Goal: Task Accomplishment & Management: Manage account settings

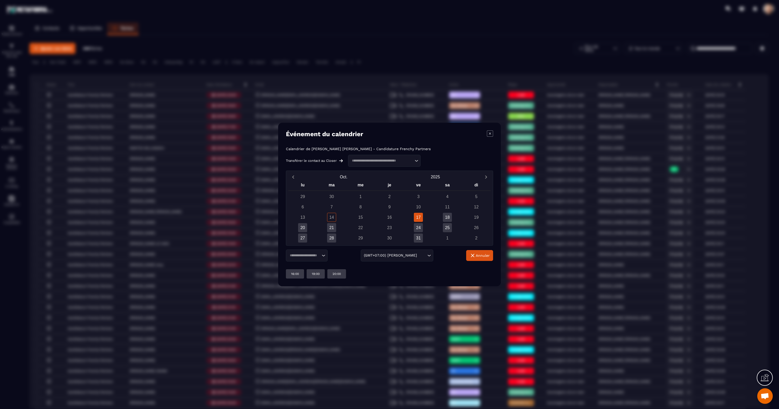
scroll to position [1, 0]
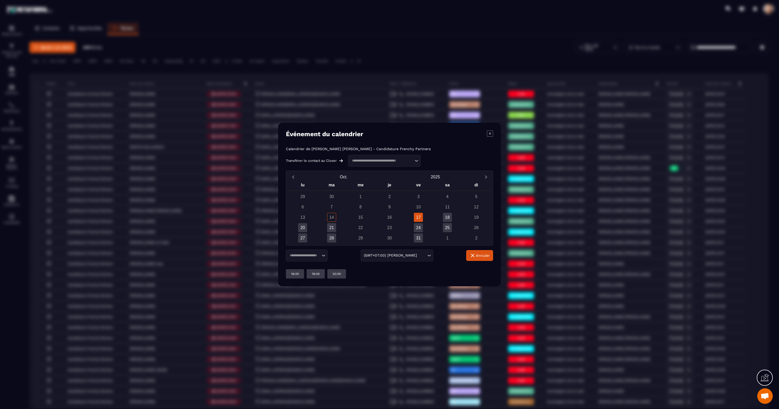
click at [491, 134] on icon "Modal window" at bounding box center [490, 134] width 6 height 6
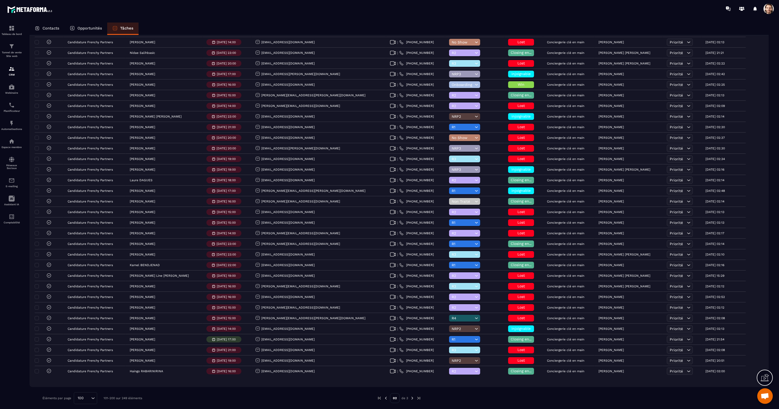
scroll to position [779, 0]
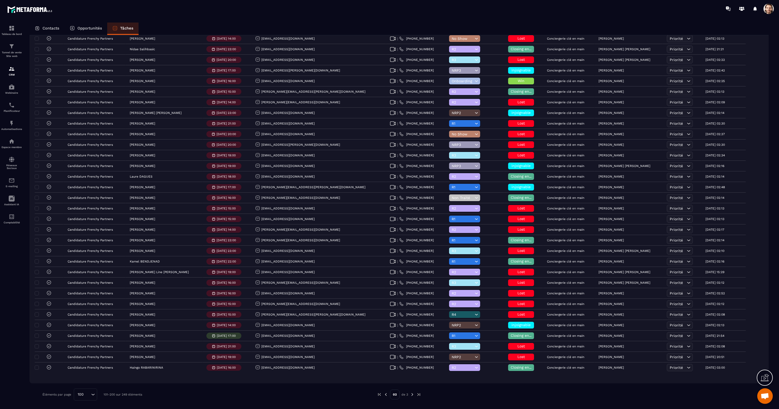
click at [387, 395] on img at bounding box center [386, 395] width 5 height 5
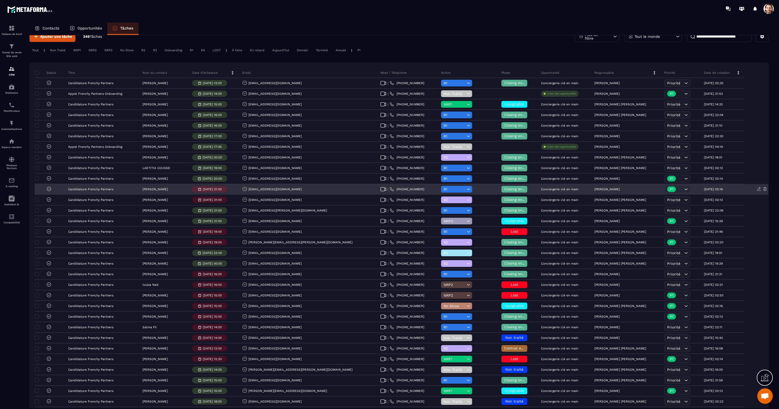
scroll to position [0, 0]
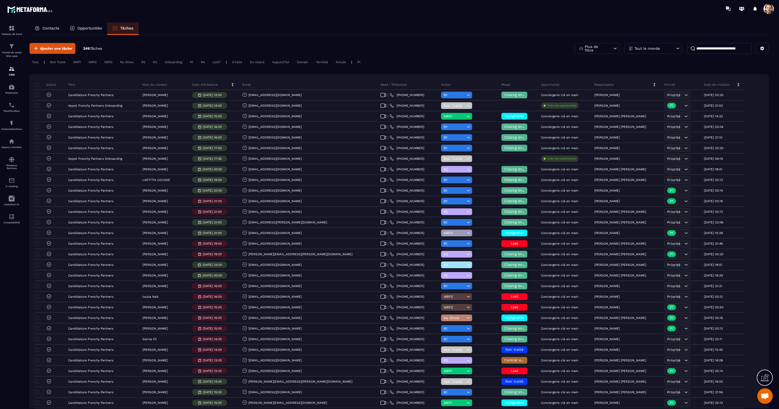
click at [706, 51] on input at bounding box center [719, 48] width 65 height 11
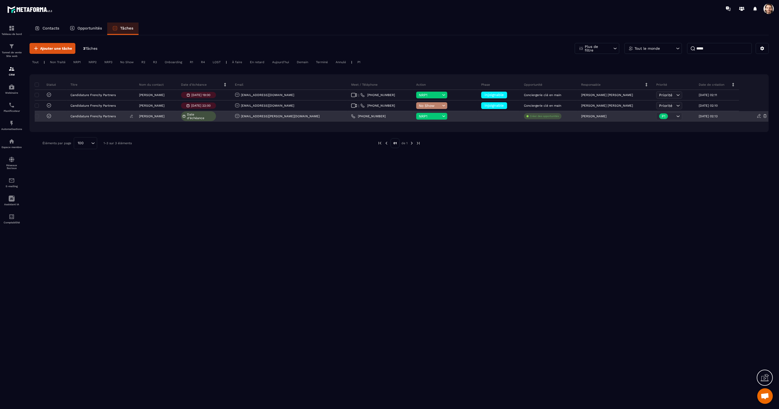
type input "*****"
click at [97, 116] on p "Candidature Frenchy Partners" at bounding box center [92, 117] width 45 height 4
